Goal: Task Accomplishment & Management: Use online tool/utility

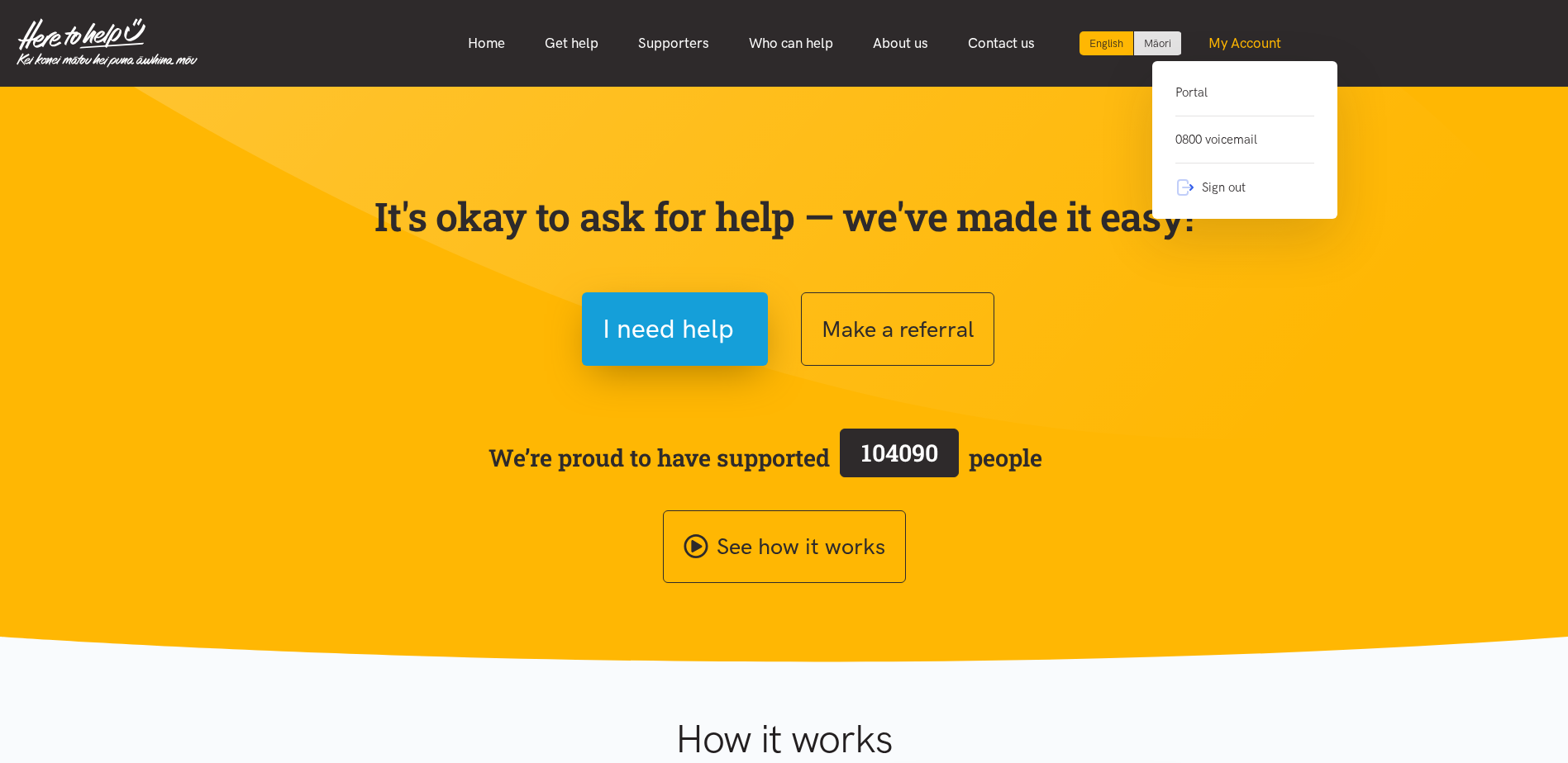
click at [1252, 45] on link "My Account" at bounding box center [1245, 43] width 112 height 35
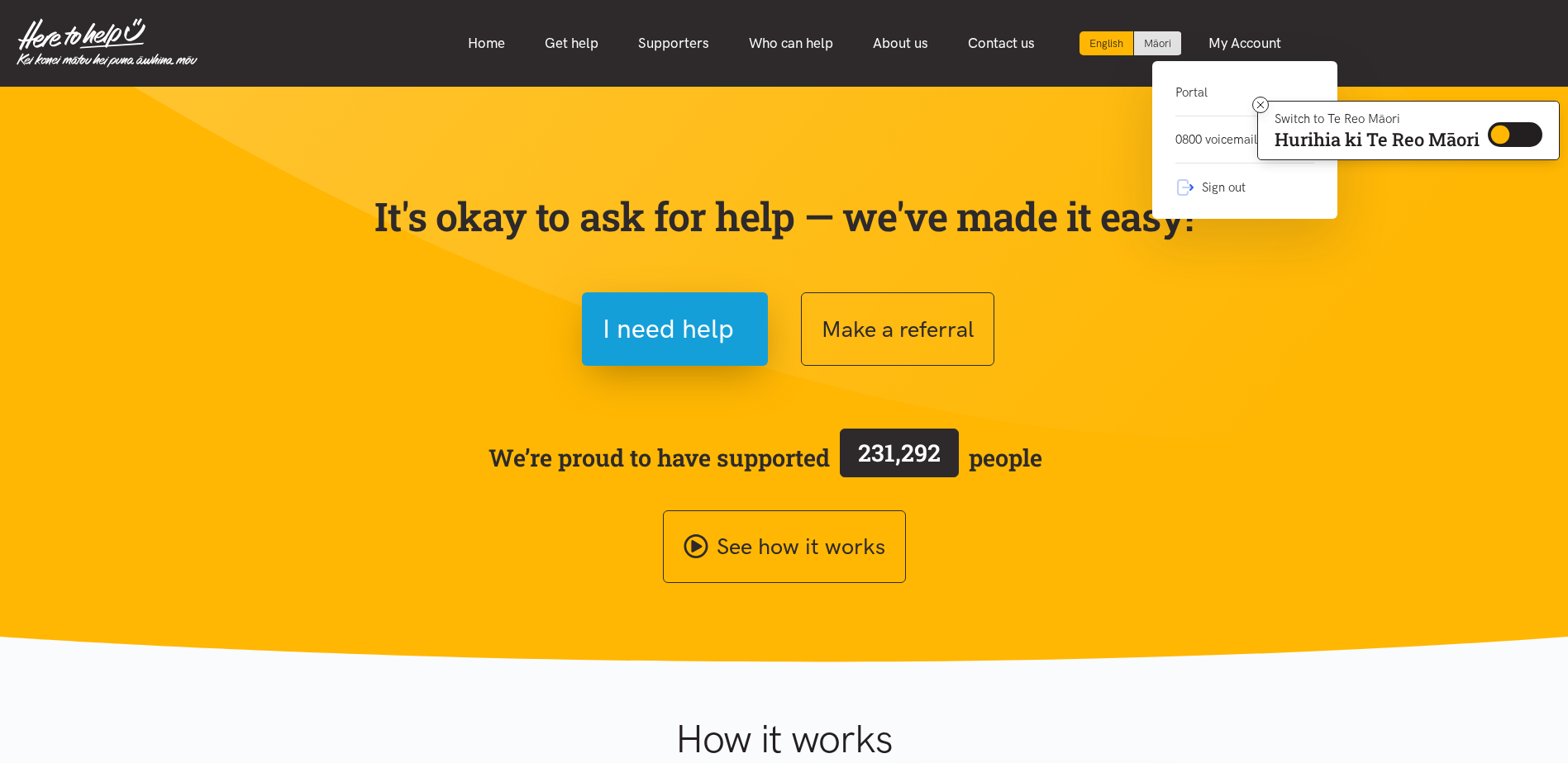
click at [1217, 94] on link "Portal" at bounding box center [1245, 100] width 138 height 34
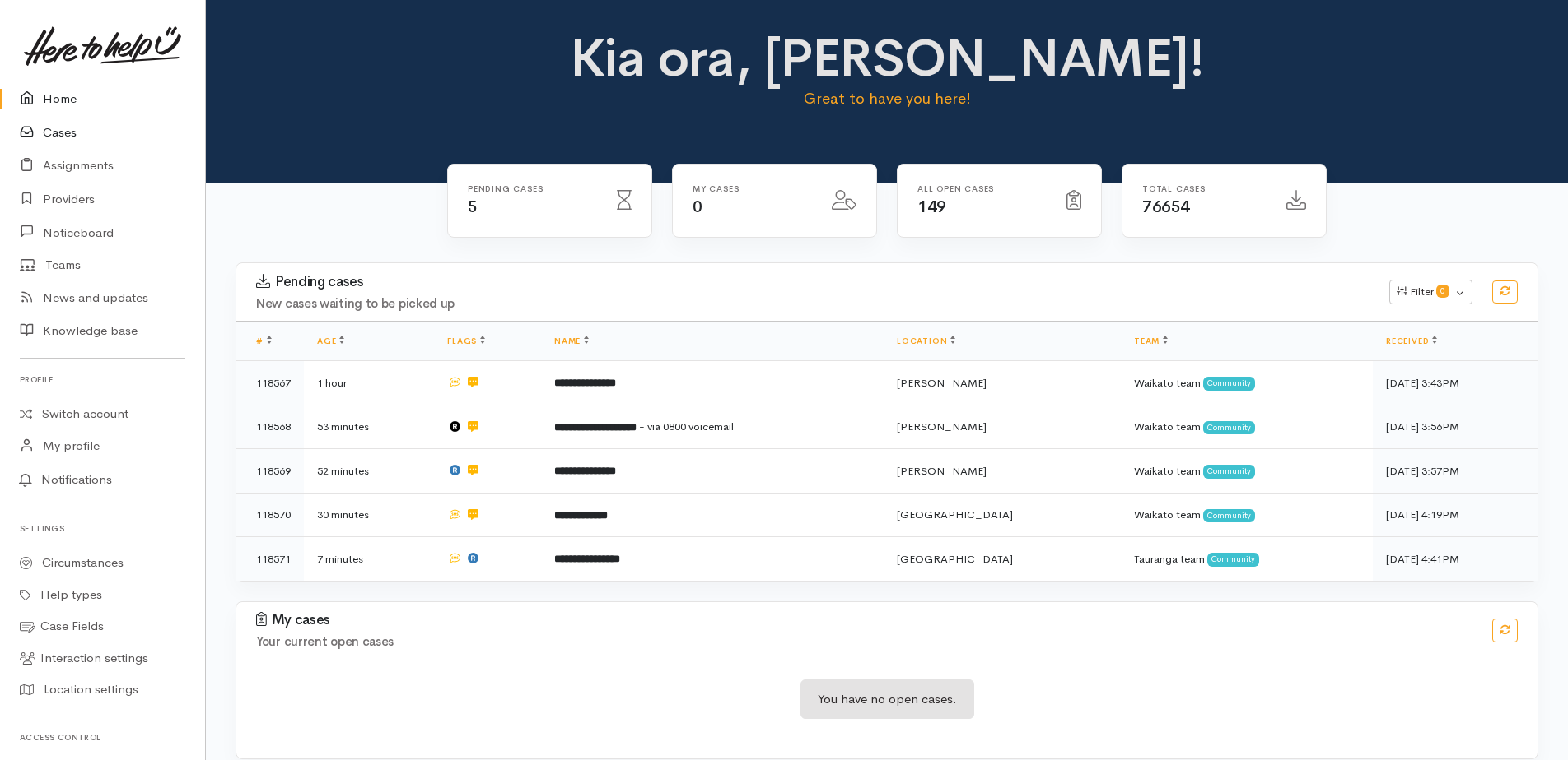
click at [36, 135] on icon at bounding box center [30, 133] width 23 height 20
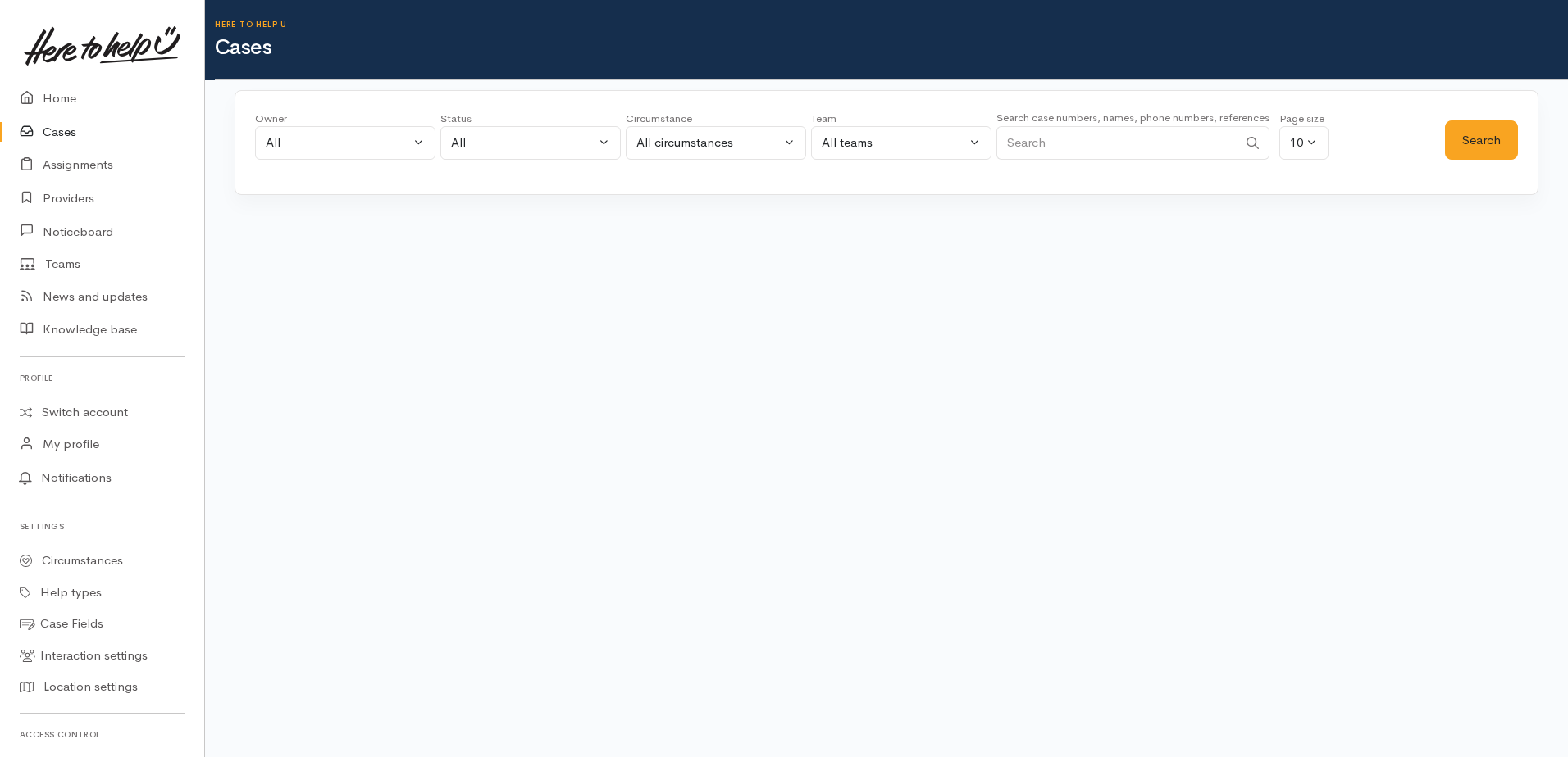
click at [1061, 145] on input "Search" at bounding box center [1117, 143] width 242 height 33
paste input "1496"
type input "1496"
click at [714, 144] on div "All circumstances" at bounding box center [709, 143] width 144 height 19
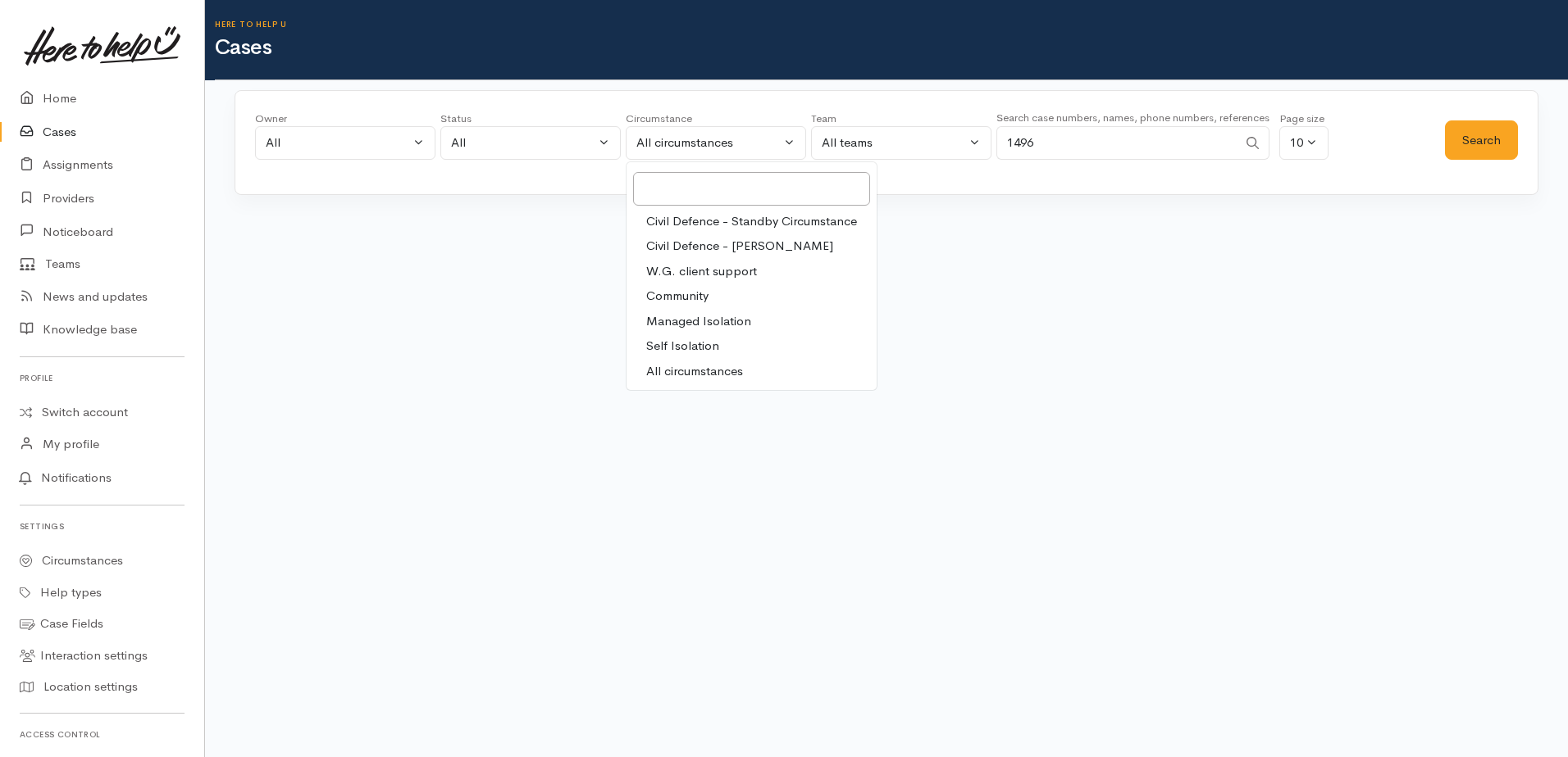
click at [1402, 136] on div "Owner All My cases 2Alice1 Faye Davies ('Here to help u') Aandrea Murray ('Here…" at bounding box center [849, 140] width 1189 height 59
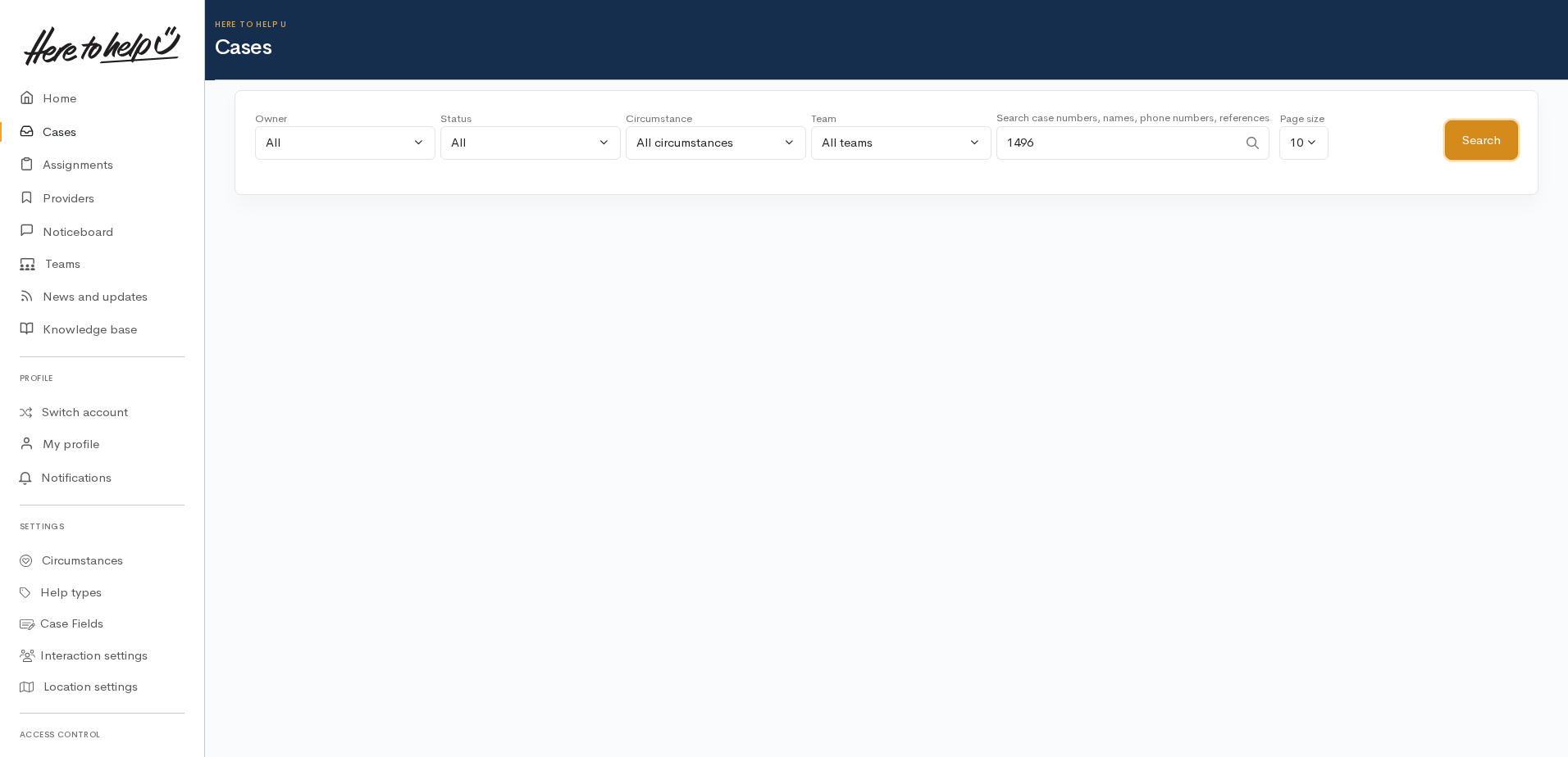
click at [1492, 142] on button "Search" at bounding box center [1481, 141] width 73 height 40
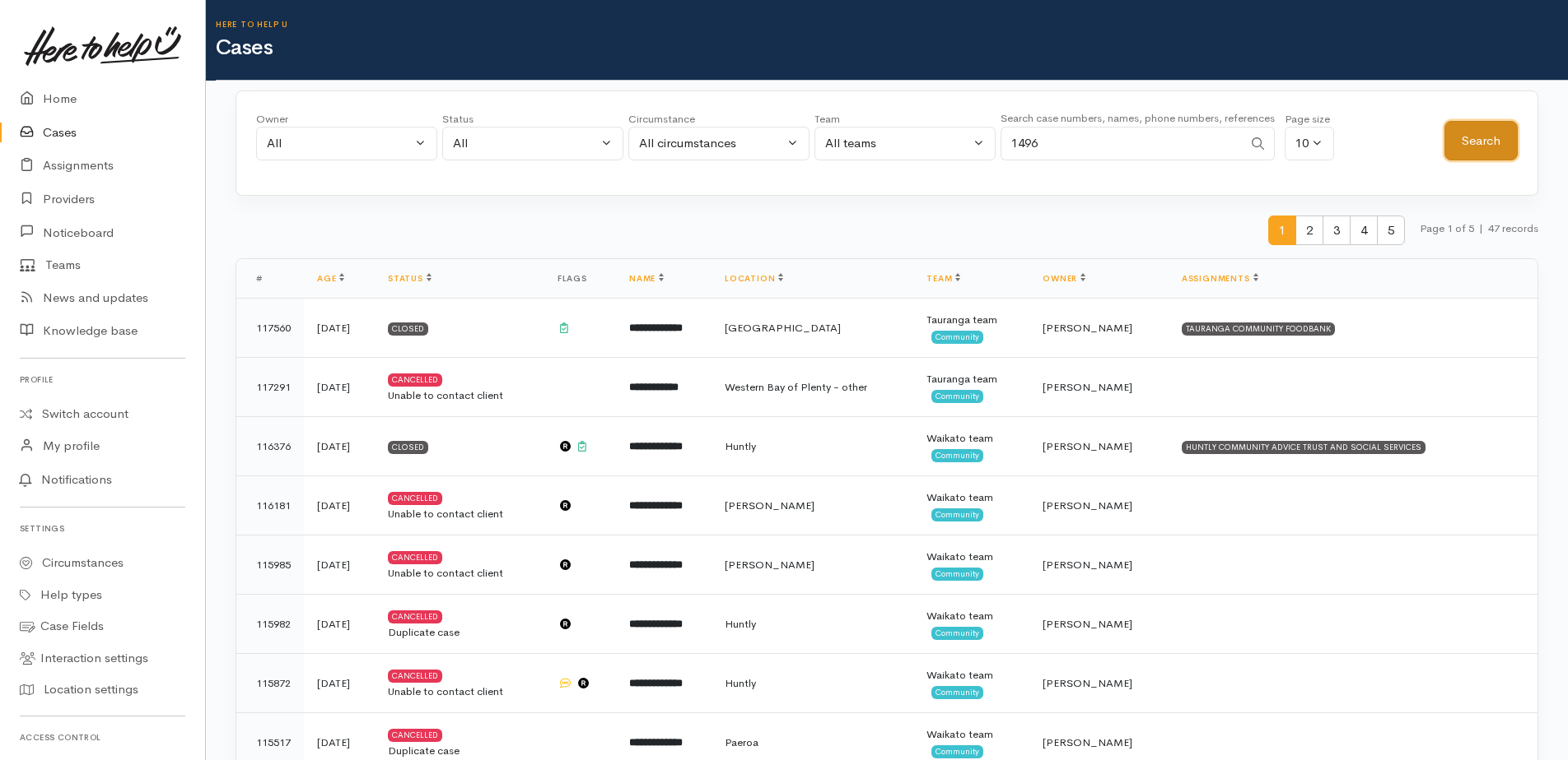
click at [1500, 147] on button "Search" at bounding box center [1481, 141] width 73 height 40
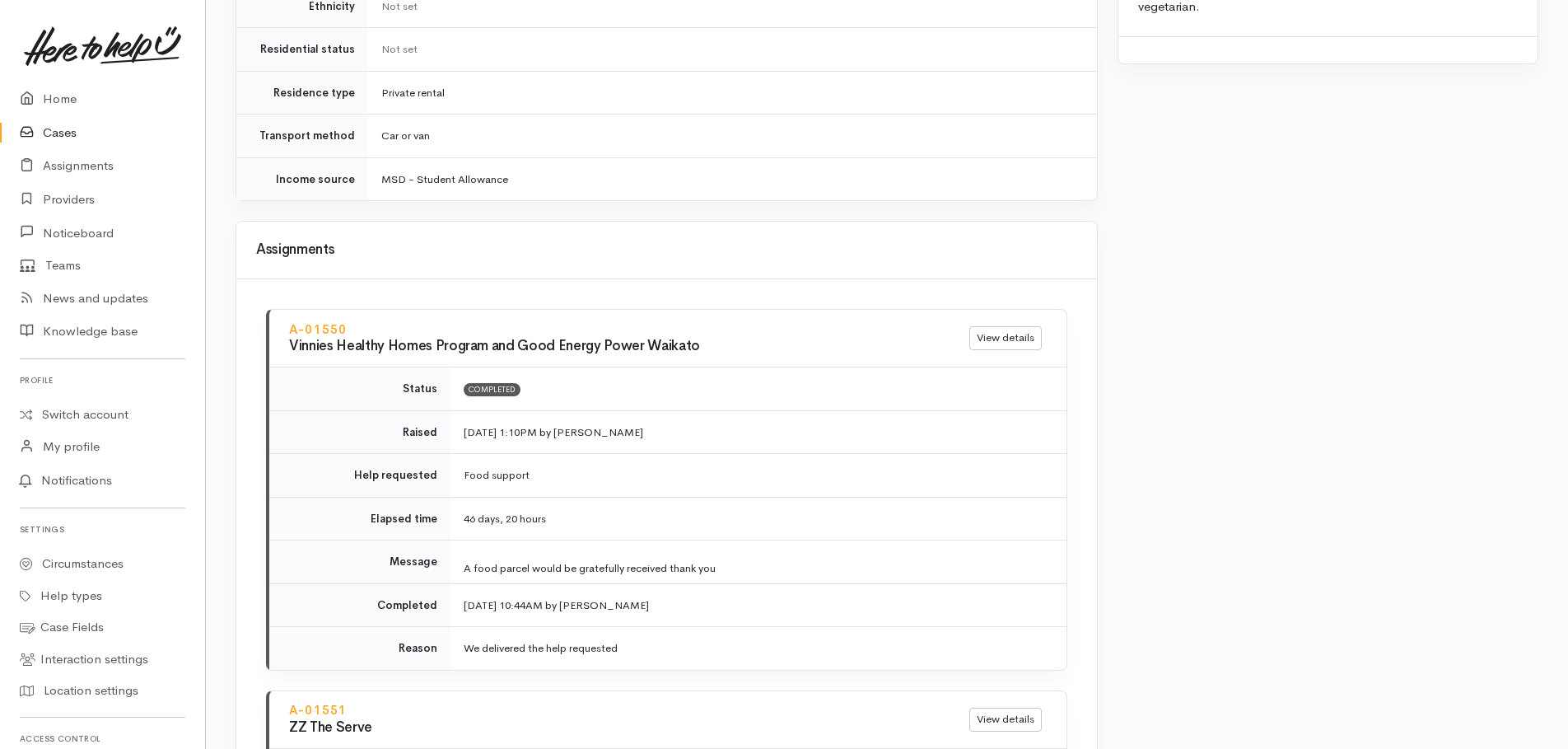
scroll to position [861, 0]
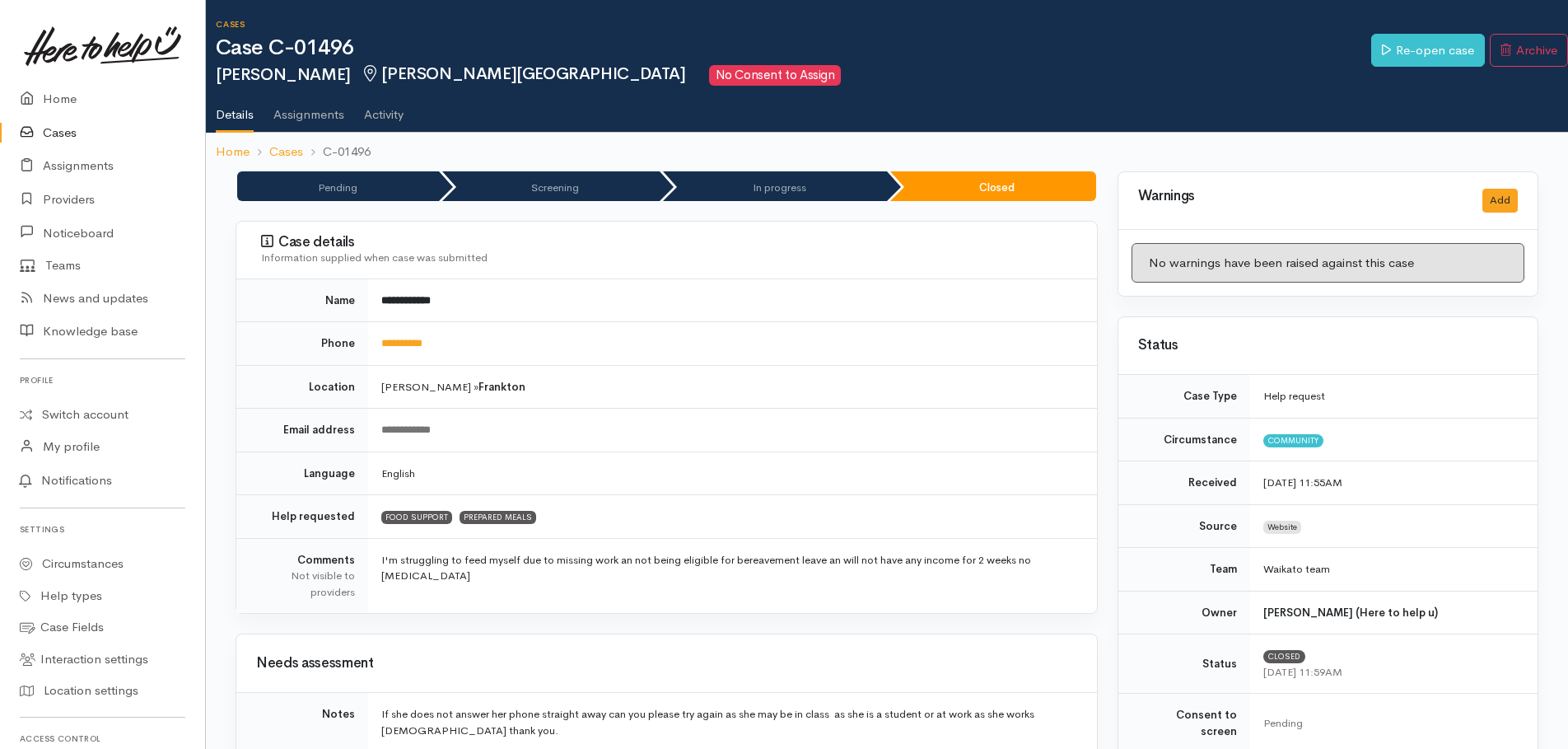
scroll to position [847, 0]
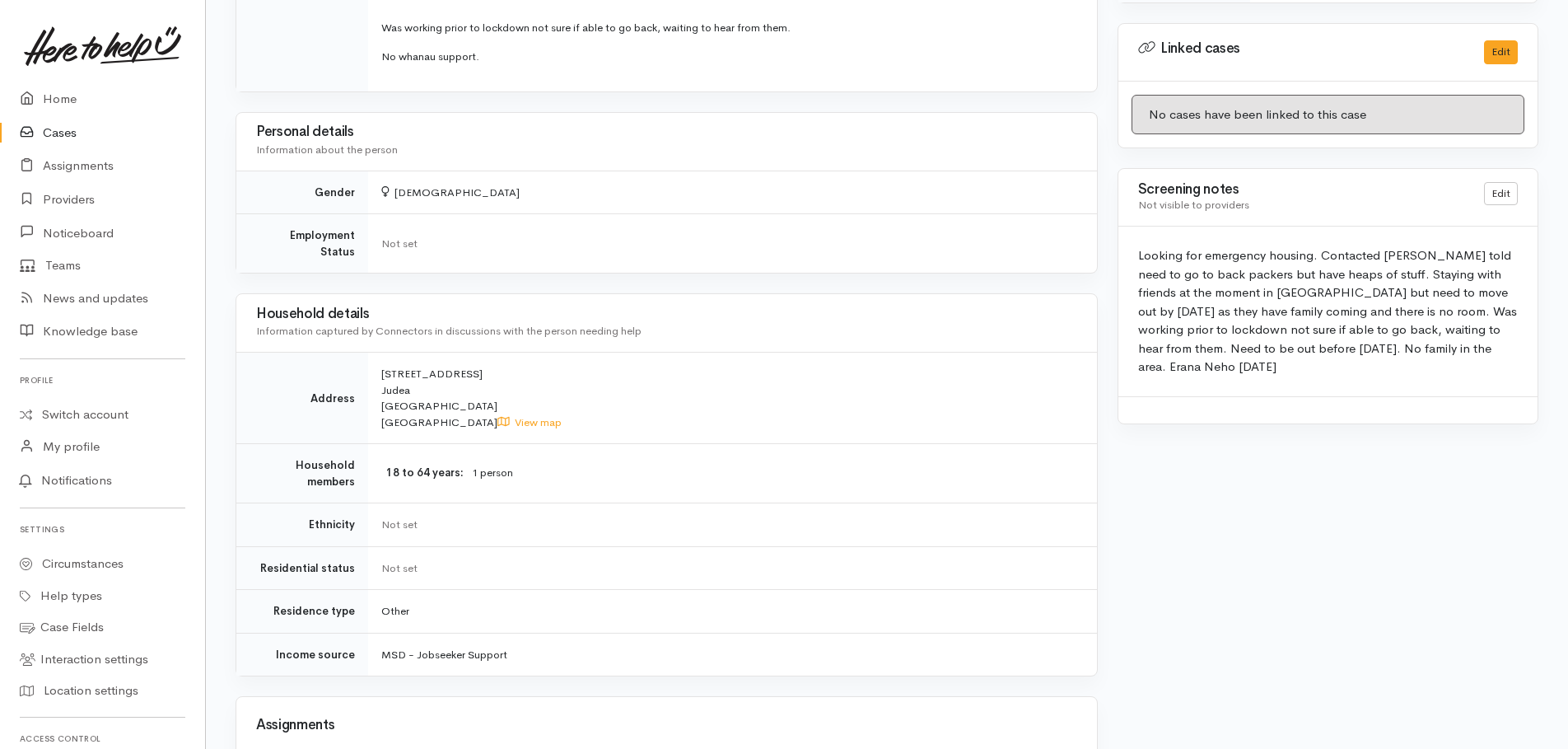
scroll to position [824, 0]
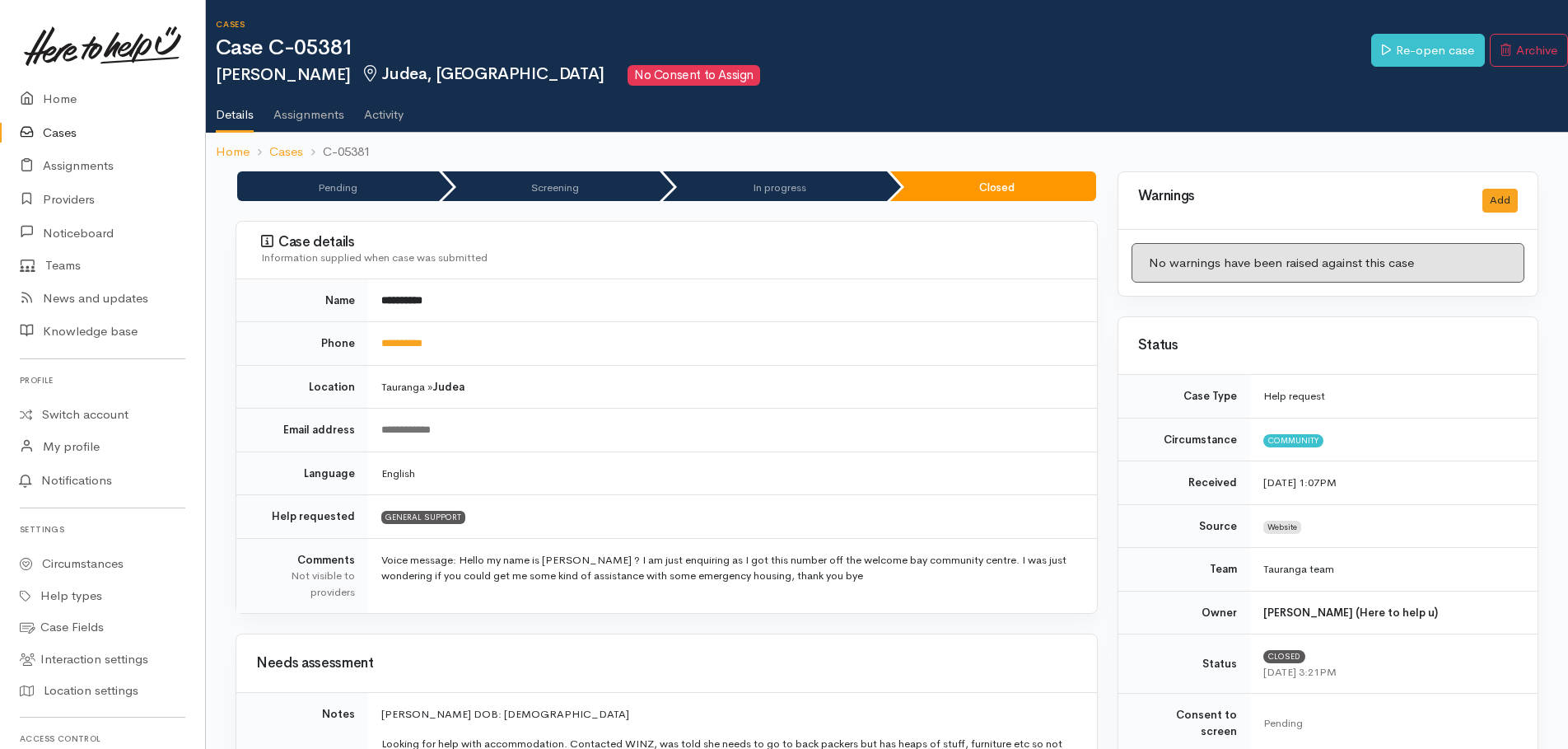
scroll to position [824, 0]
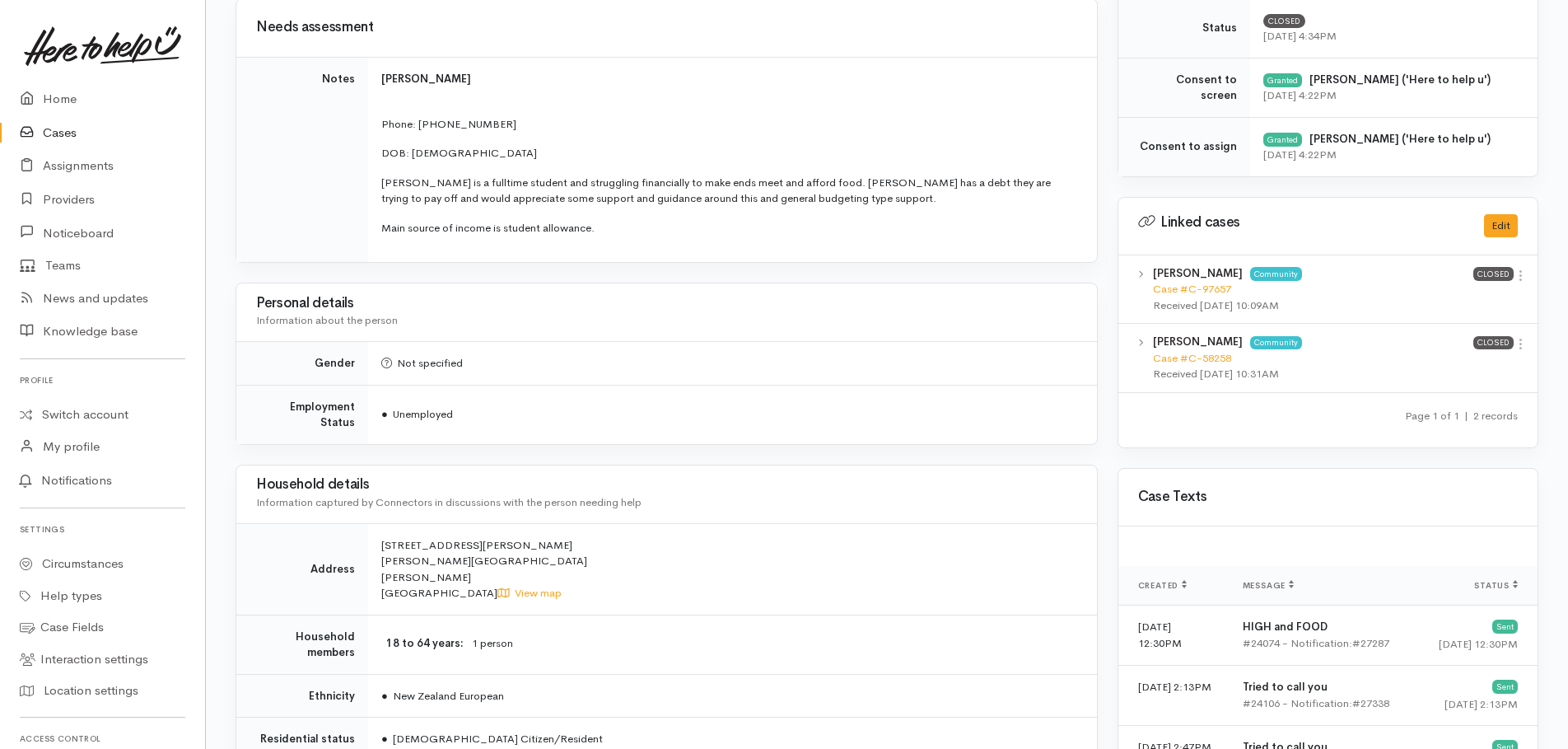
scroll to position [741, 0]
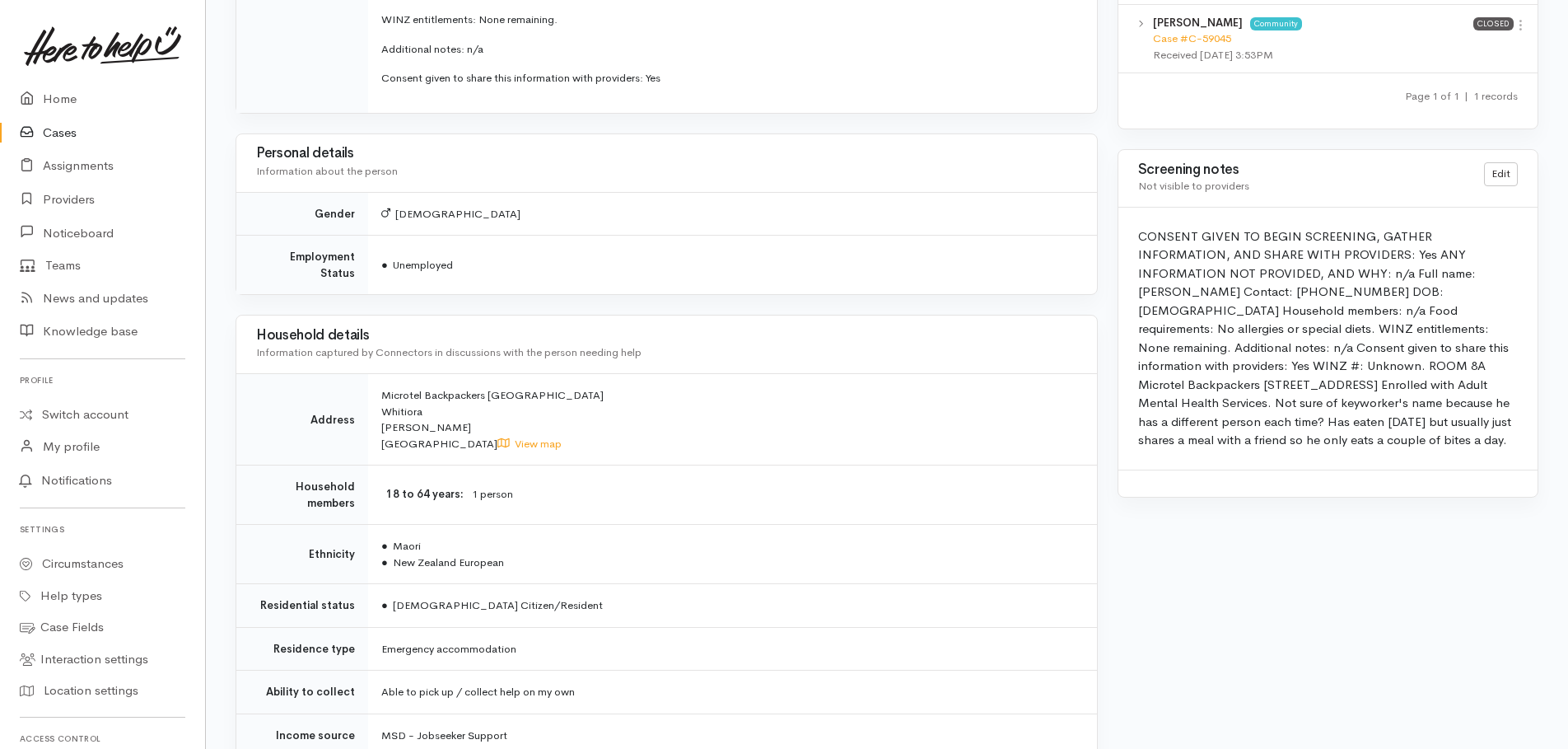
scroll to position [906, 0]
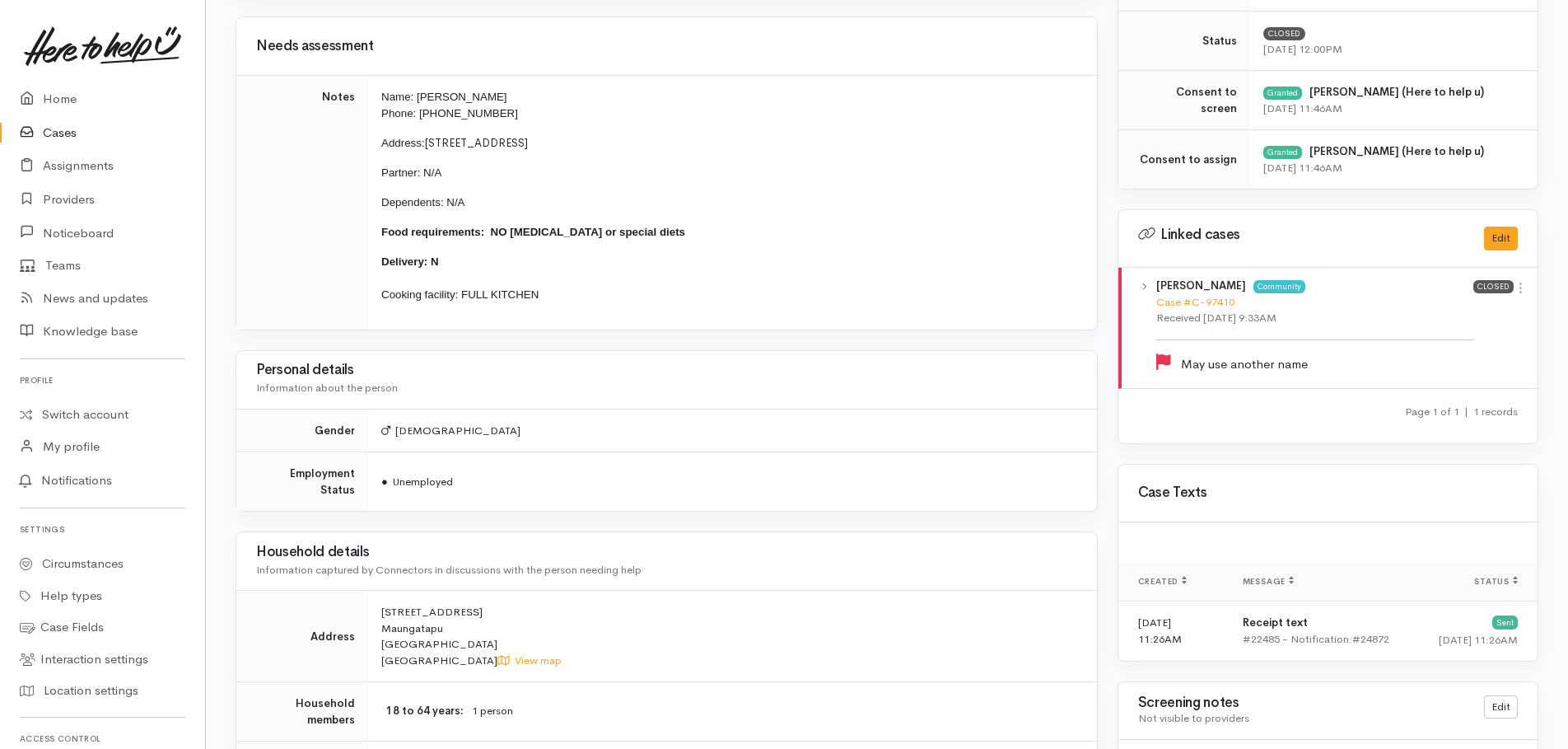
scroll to position [906, 0]
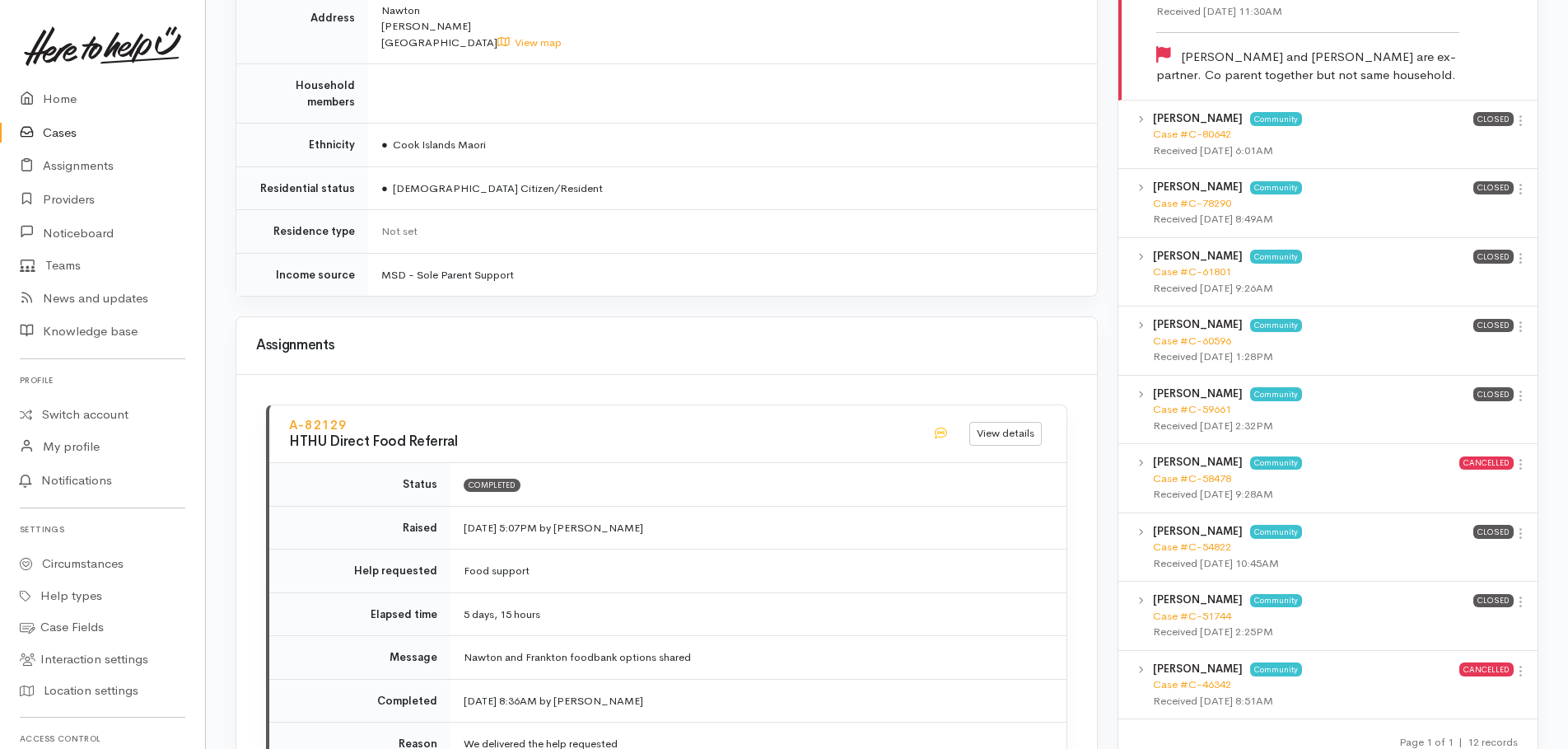
scroll to position [1071, 0]
